Goal: Information Seeking & Learning: Learn about a topic

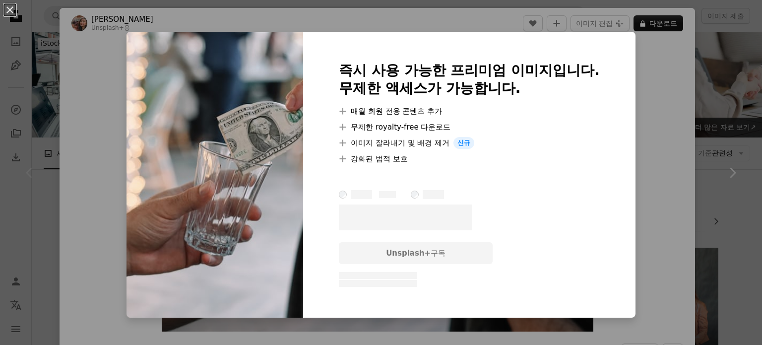
scroll to position [198, 0]
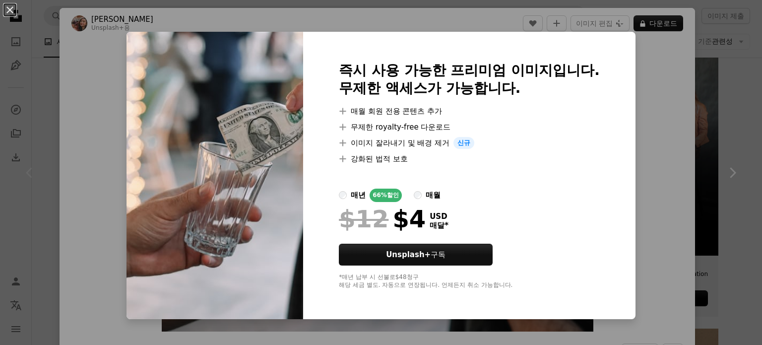
click at [662, 110] on div "An X shape 즉시 사용 가능한 프리미엄 이미지입니다. 무제한 액세스가 가능합니다. A plus sign 매월 회원 전용 콘텐츠 추가 A…" at bounding box center [381, 172] width 762 height 345
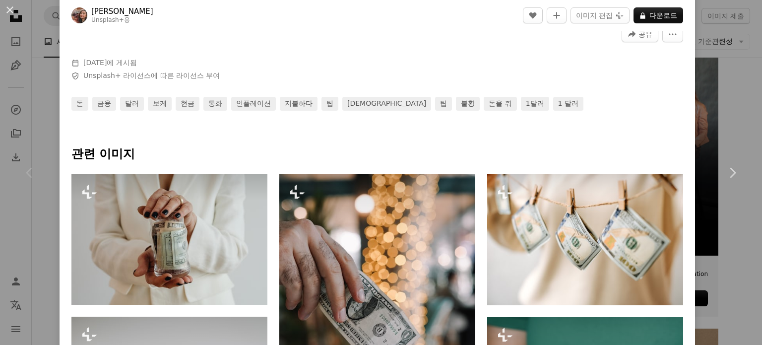
scroll to position [397, 0]
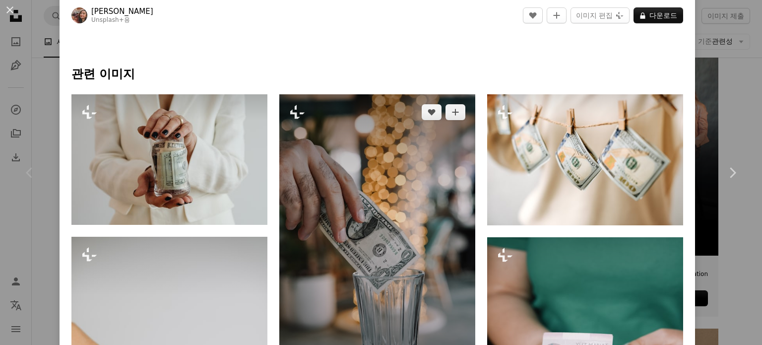
click at [401, 227] on img at bounding box center [377, 241] width 196 height 294
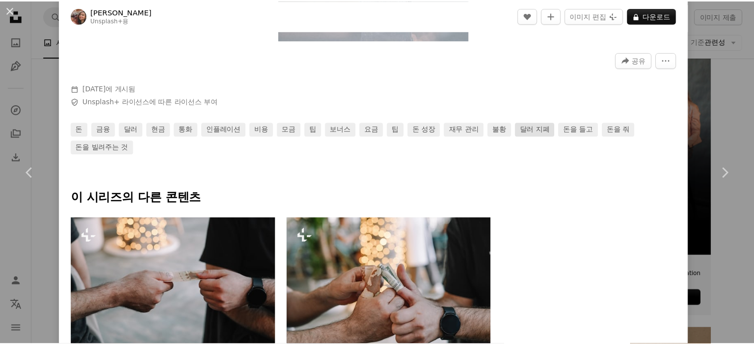
scroll to position [198, 0]
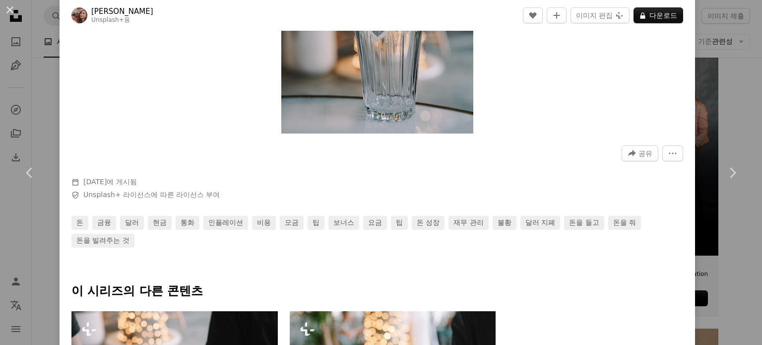
click at [731, 67] on div "An X shape Chevron left Chevron right Lala Azizli Unsplash+ 용 A heart A plus si…" at bounding box center [381, 172] width 762 height 345
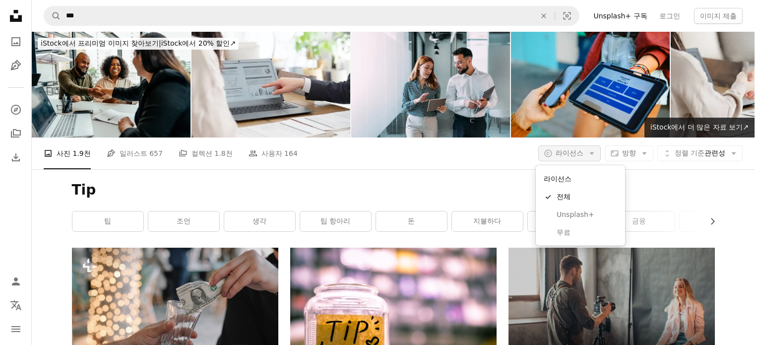
click at [592, 149] on icon "Arrow down" at bounding box center [591, 153] width 9 height 9
click at [563, 235] on span "무료" at bounding box center [586, 233] width 60 height 10
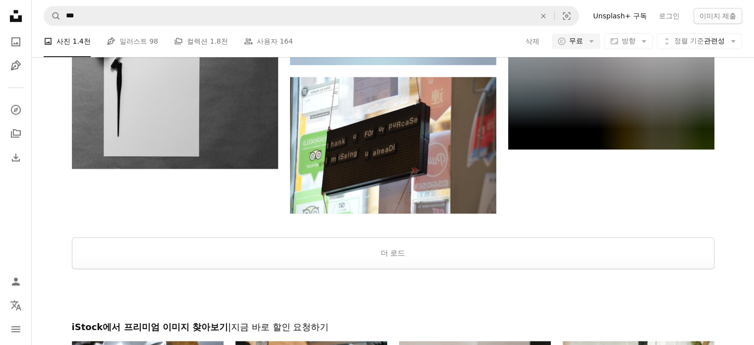
scroll to position [1140, 0]
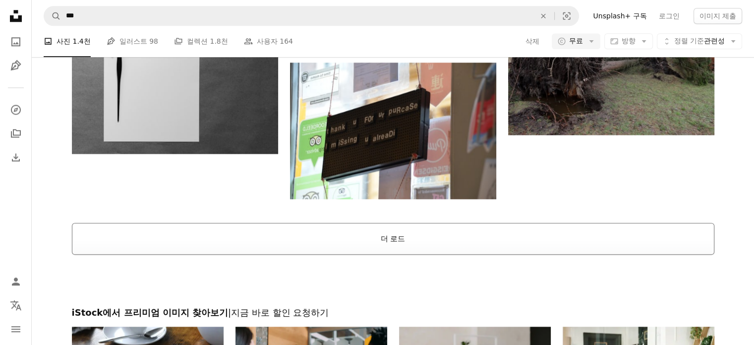
click at [417, 239] on button "더 로드" at bounding box center [393, 239] width 643 height 32
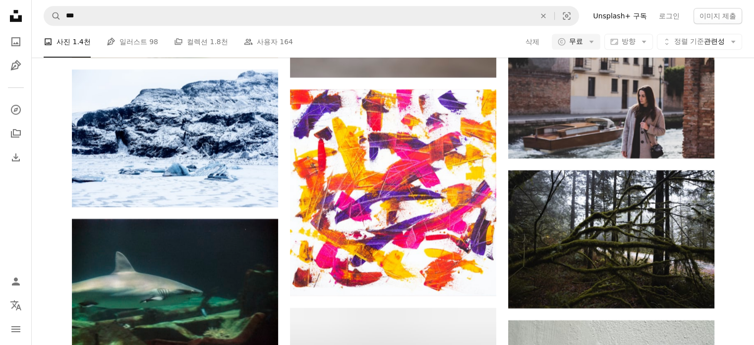
scroll to position [4066, 0]
